Goal: Find specific page/section: Find specific page/section

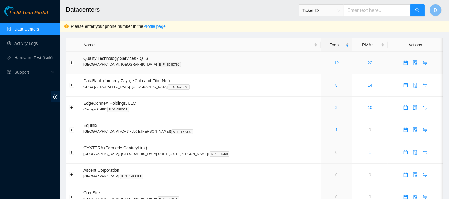
click at [334, 63] on link "12" at bounding box center [336, 62] width 5 height 5
